Goal: Task Accomplishment & Management: Complete application form

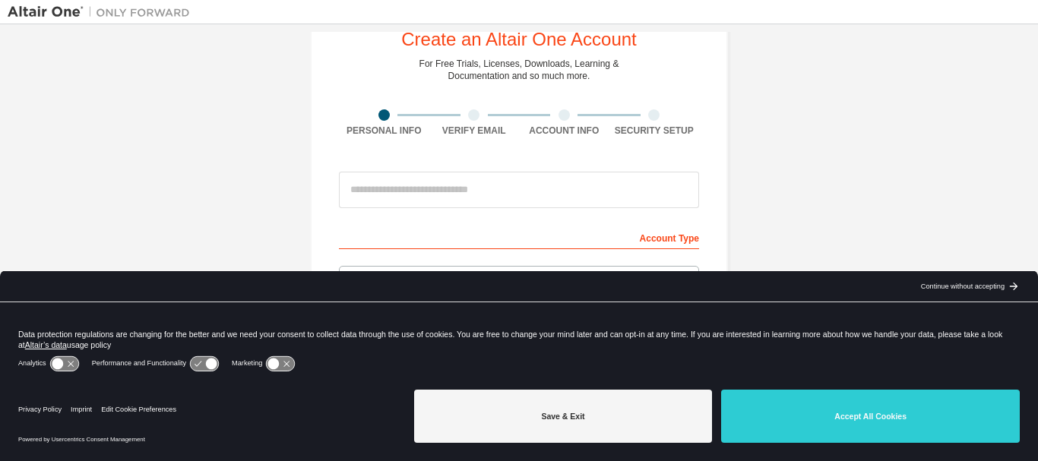
scroll to position [49, 0]
click at [956, 279] on div "arrow_back_black_24dp Continue without accepting arrow_forward_black_24dp" at bounding box center [969, 286] width 138 height 30
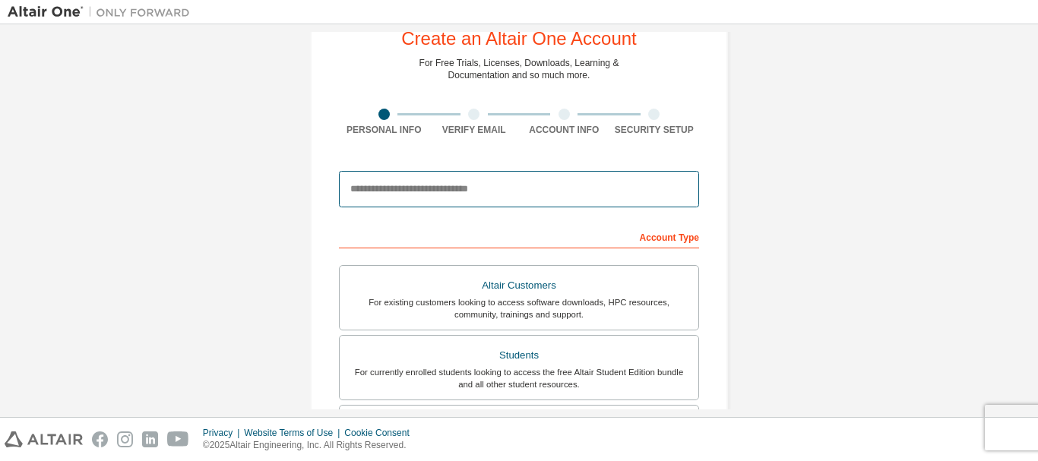
click at [461, 183] on input "email" at bounding box center [519, 189] width 360 height 36
type input "*"
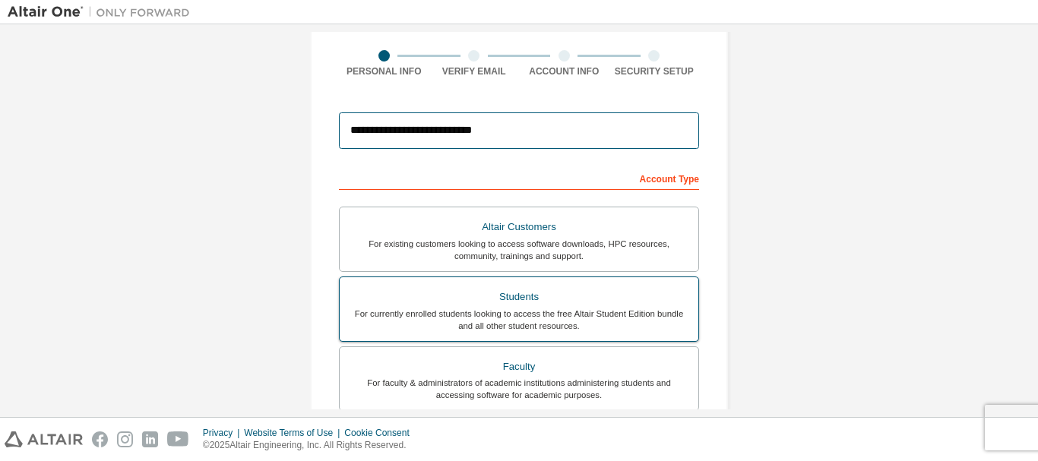
scroll to position [131, 0]
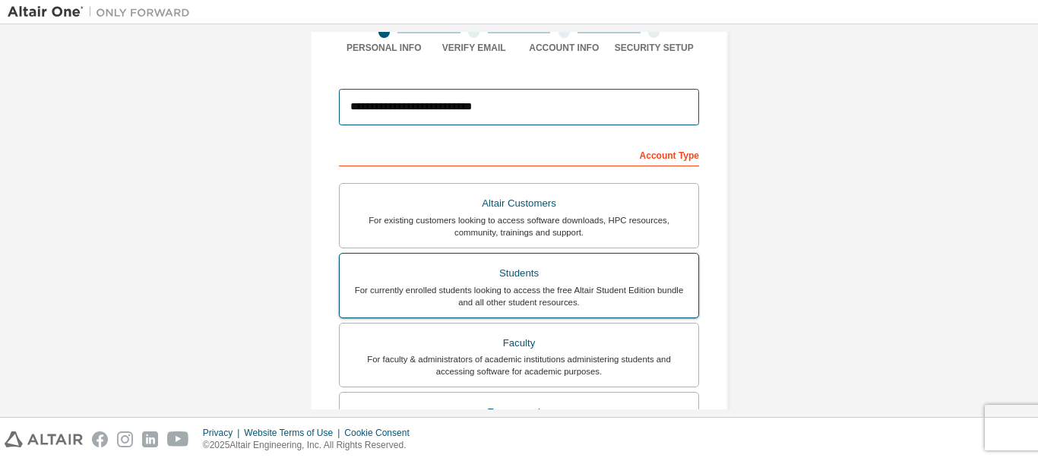
type input "**********"
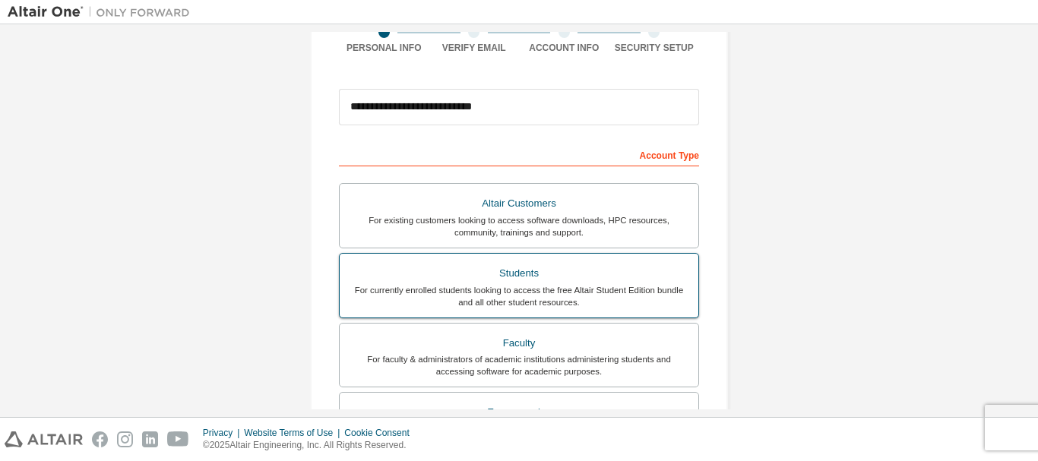
click at [546, 284] on div "For currently enrolled students looking to access the free Altair Student Editi…" at bounding box center [519, 296] width 340 height 24
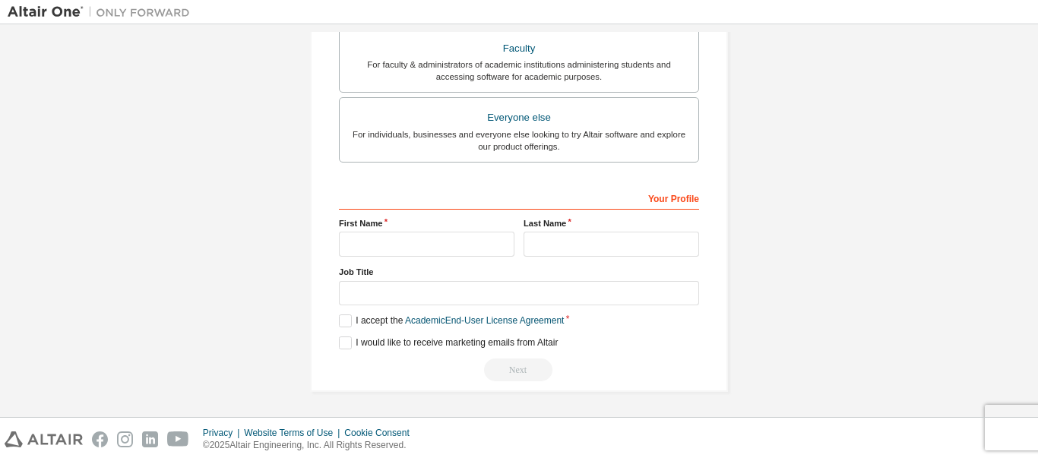
scroll to position [427, 0]
click at [413, 233] on input "text" at bounding box center [427, 243] width 176 height 25
click at [413, 233] on input "*****" at bounding box center [427, 243] width 176 height 25
type input "*****"
type input "********"
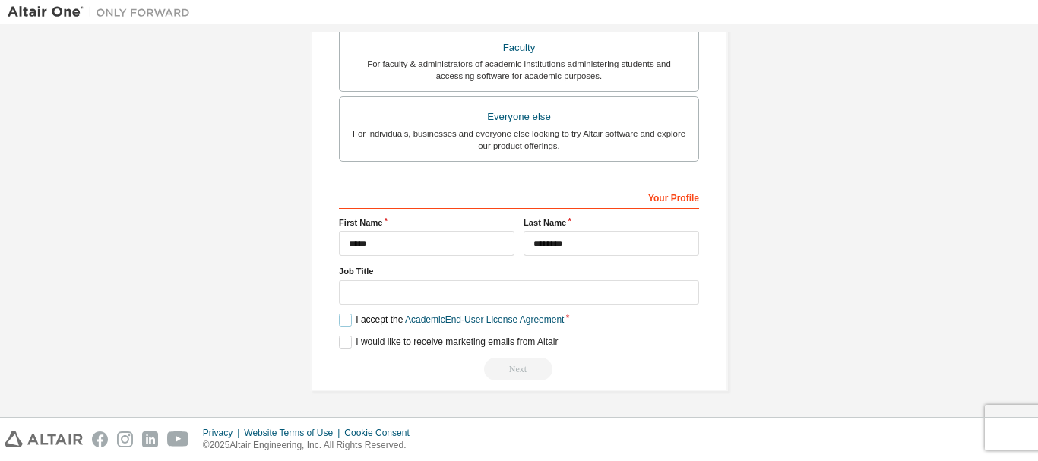
click at [346, 320] on label "I accept the Academic End-User License Agreement" at bounding box center [451, 320] width 225 height 13
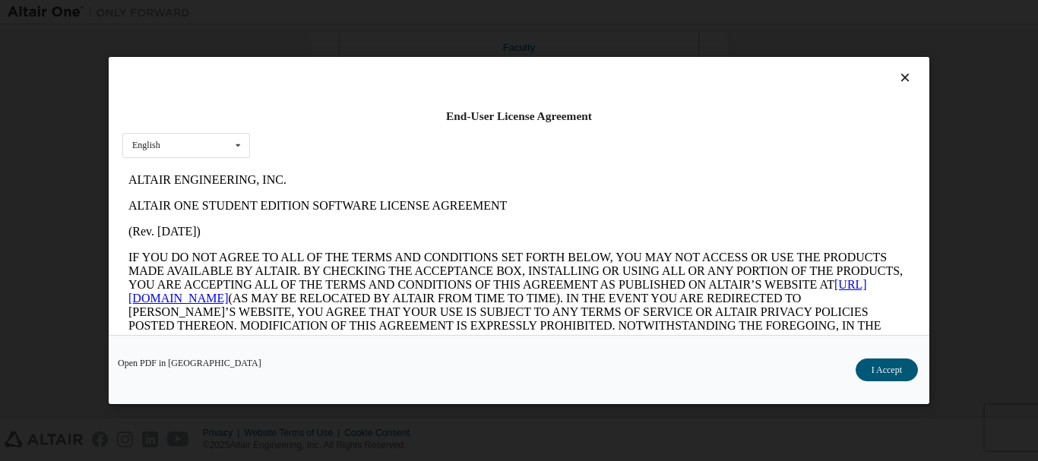
scroll to position [0, 0]
click at [901, 72] on icon at bounding box center [906, 78] width 16 height 14
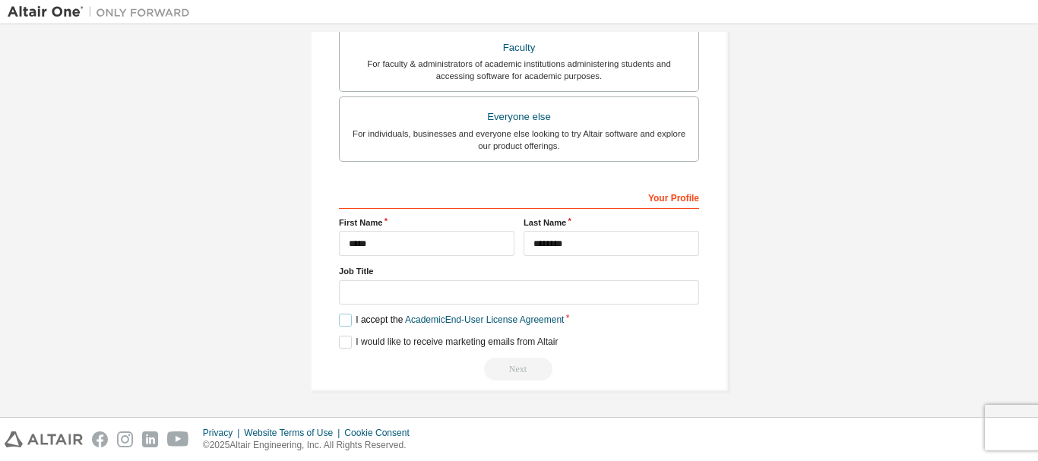
click at [339, 318] on label "I accept the Academic End-User License Agreement" at bounding box center [451, 320] width 225 height 13
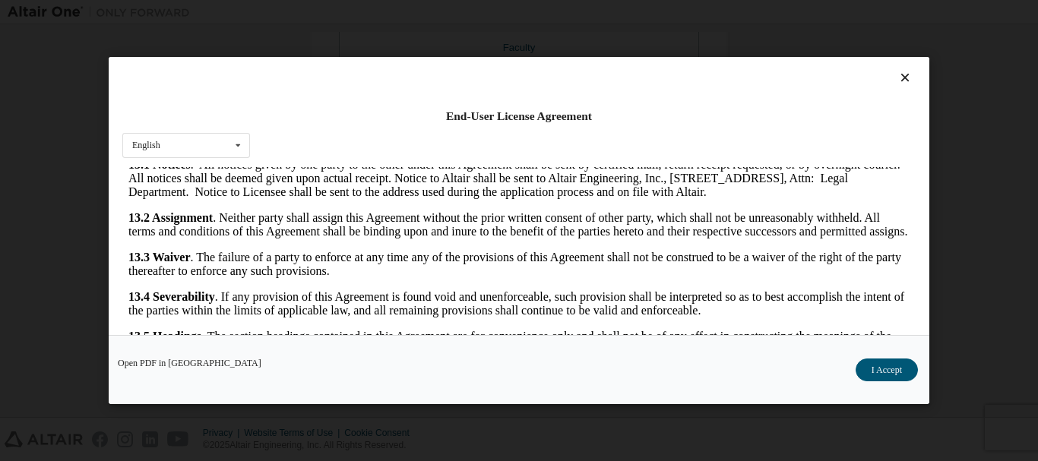
scroll to position [2533, 0]
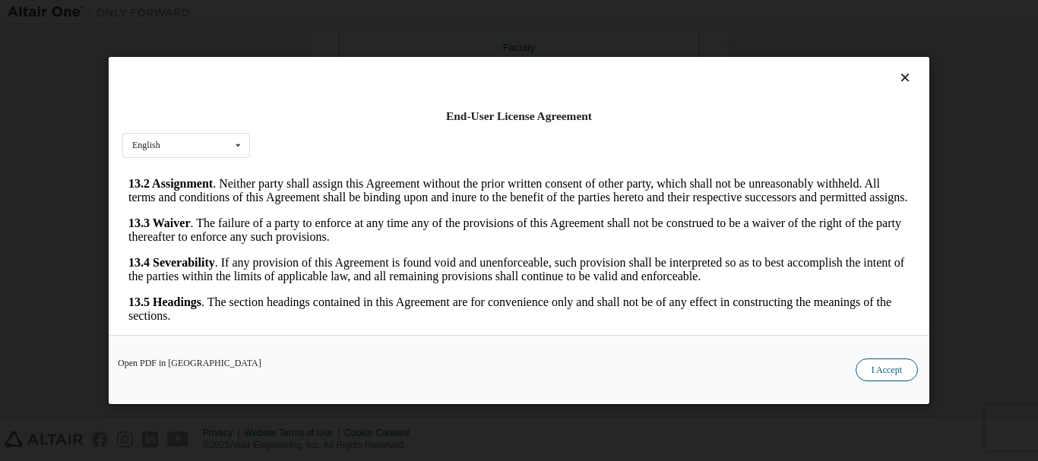
click at [898, 366] on button "I Accept" at bounding box center [887, 370] width 62 height 23
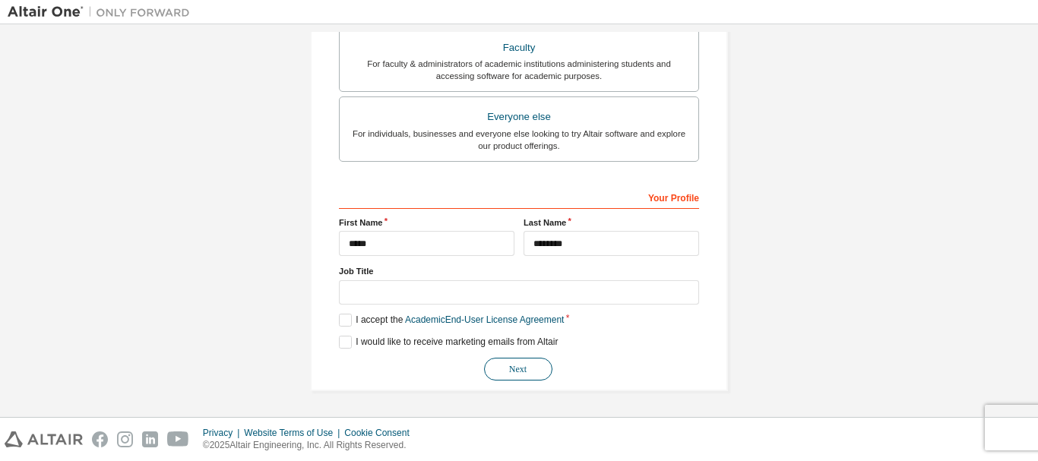
click at [514, 360] on button "Next" at bounding box center [518, 369] width 68 height 23
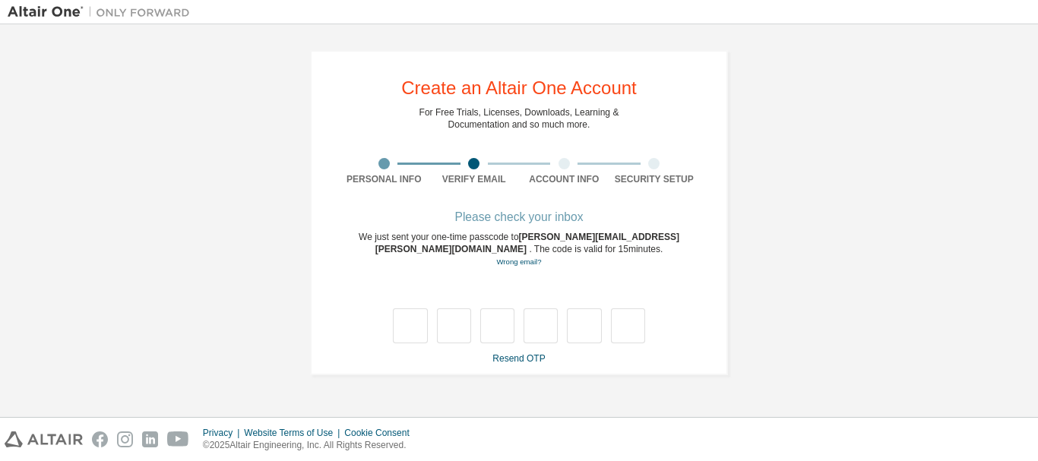
scroll to position [0, 0]
type input "*"
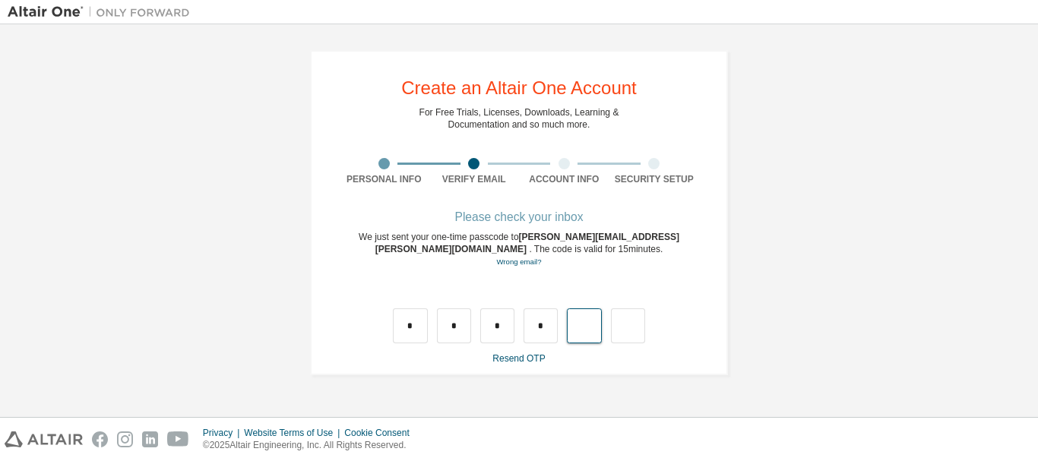
type input "*"
